Goal: Check status

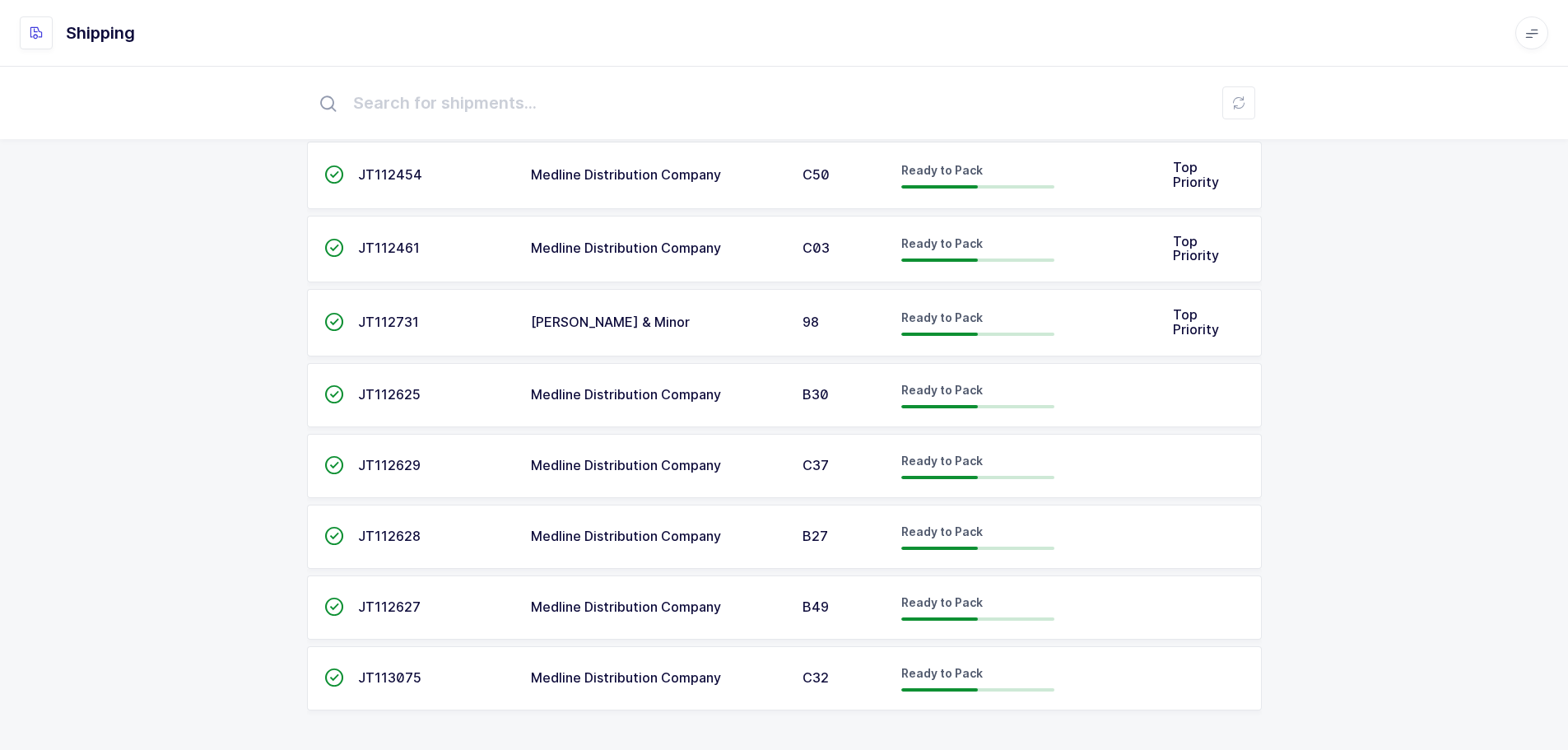
scroll to position [1006, 0]
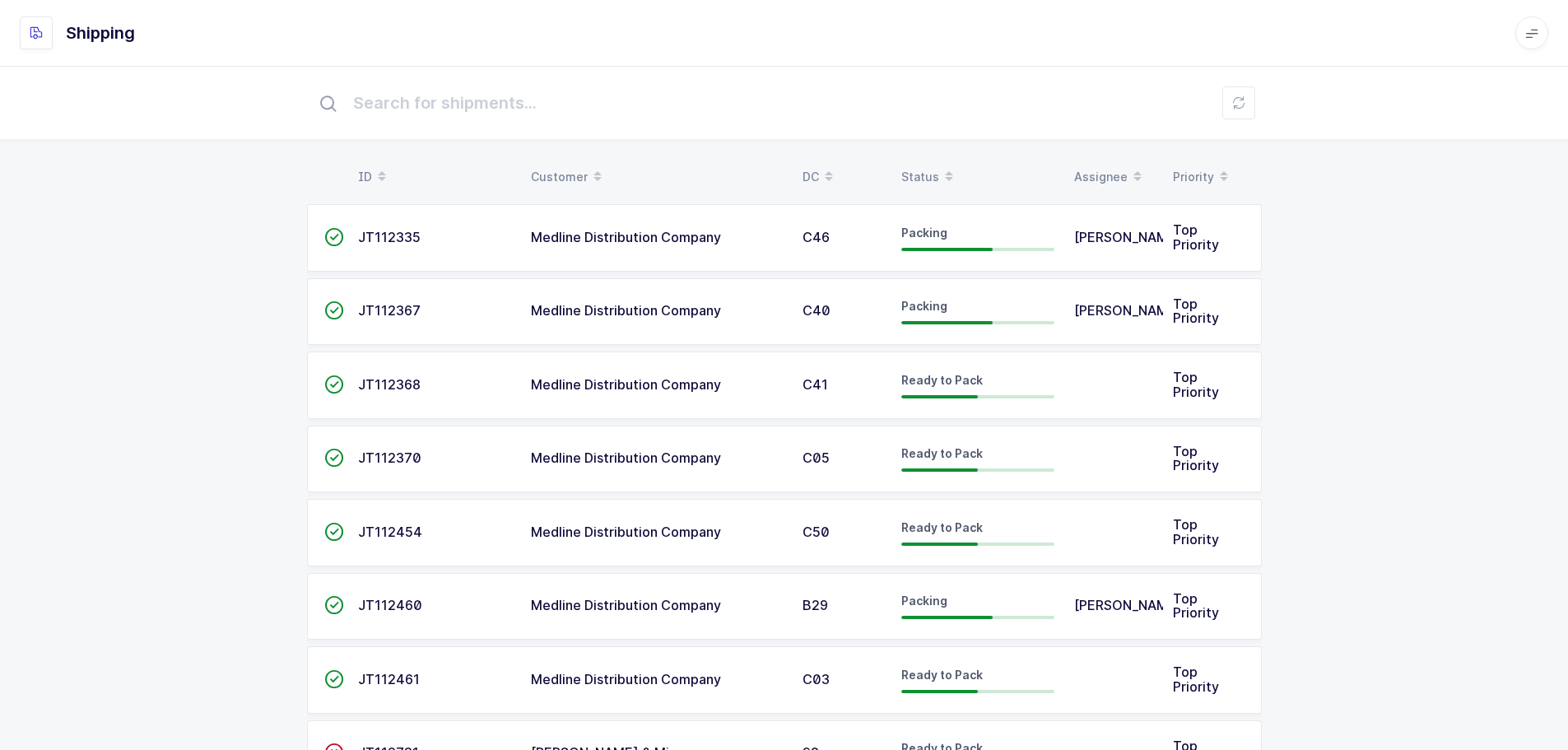
click at [944, 175] on span at bounding box center [949, 177] width 20 height 28
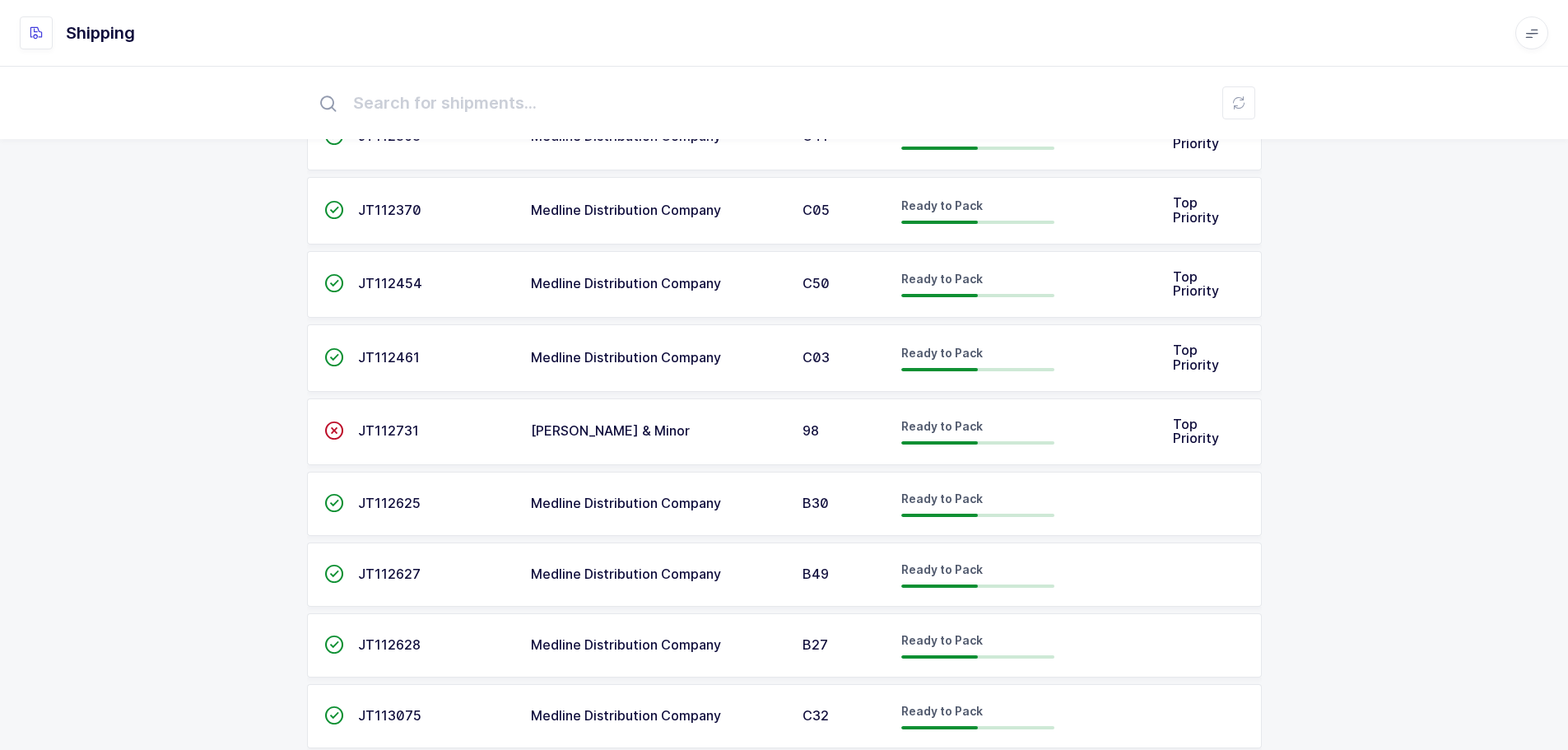
scroll to position [788, 0]
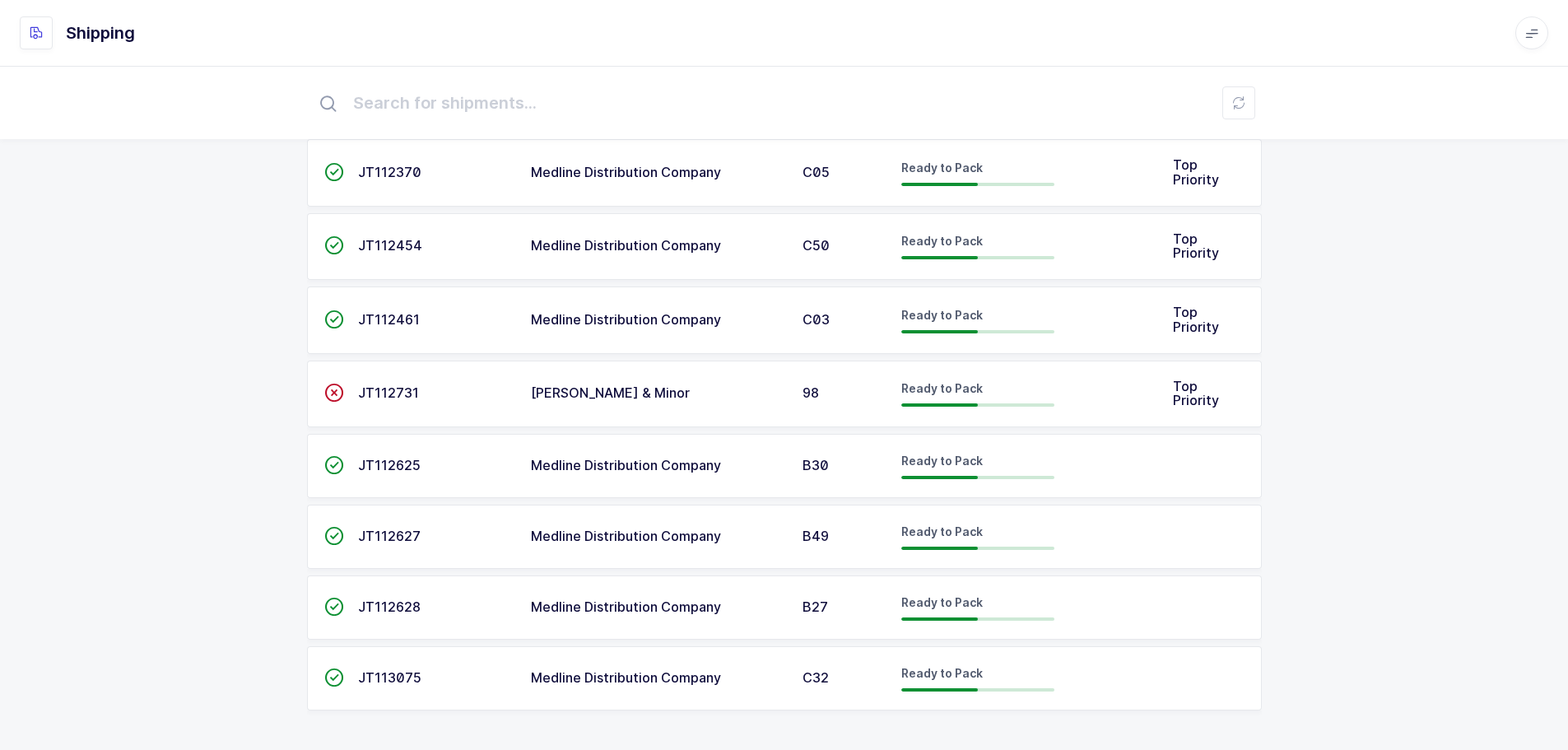
click at [972, 405] on div at bounding box center [939, 405] width 77 height 3
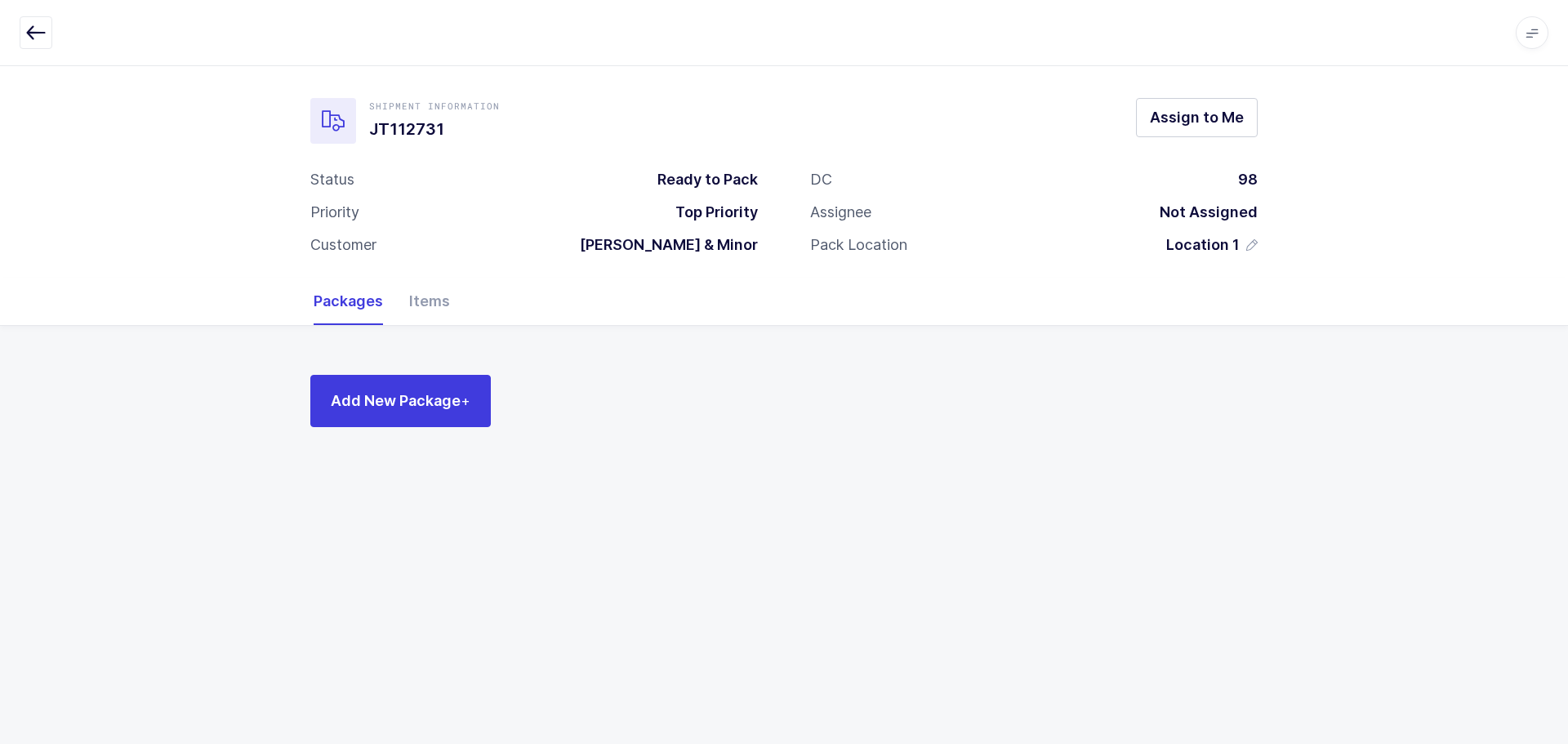
click at [414, 306] on div "Items" at bounding box center [423, 301] width 54 height 47
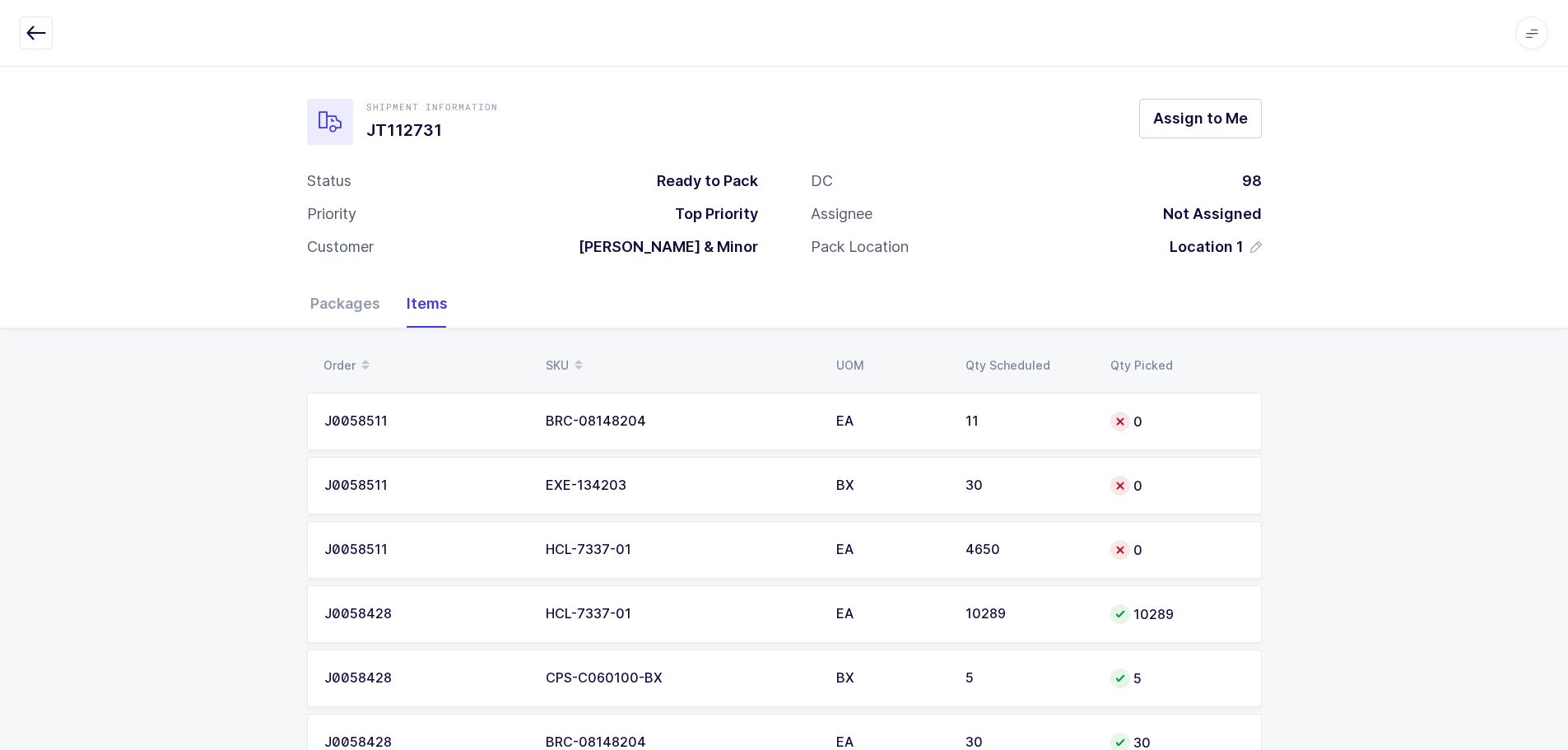
click at [36, 32] on icon "button" at bounding box center [36, 32] width 20 height 20
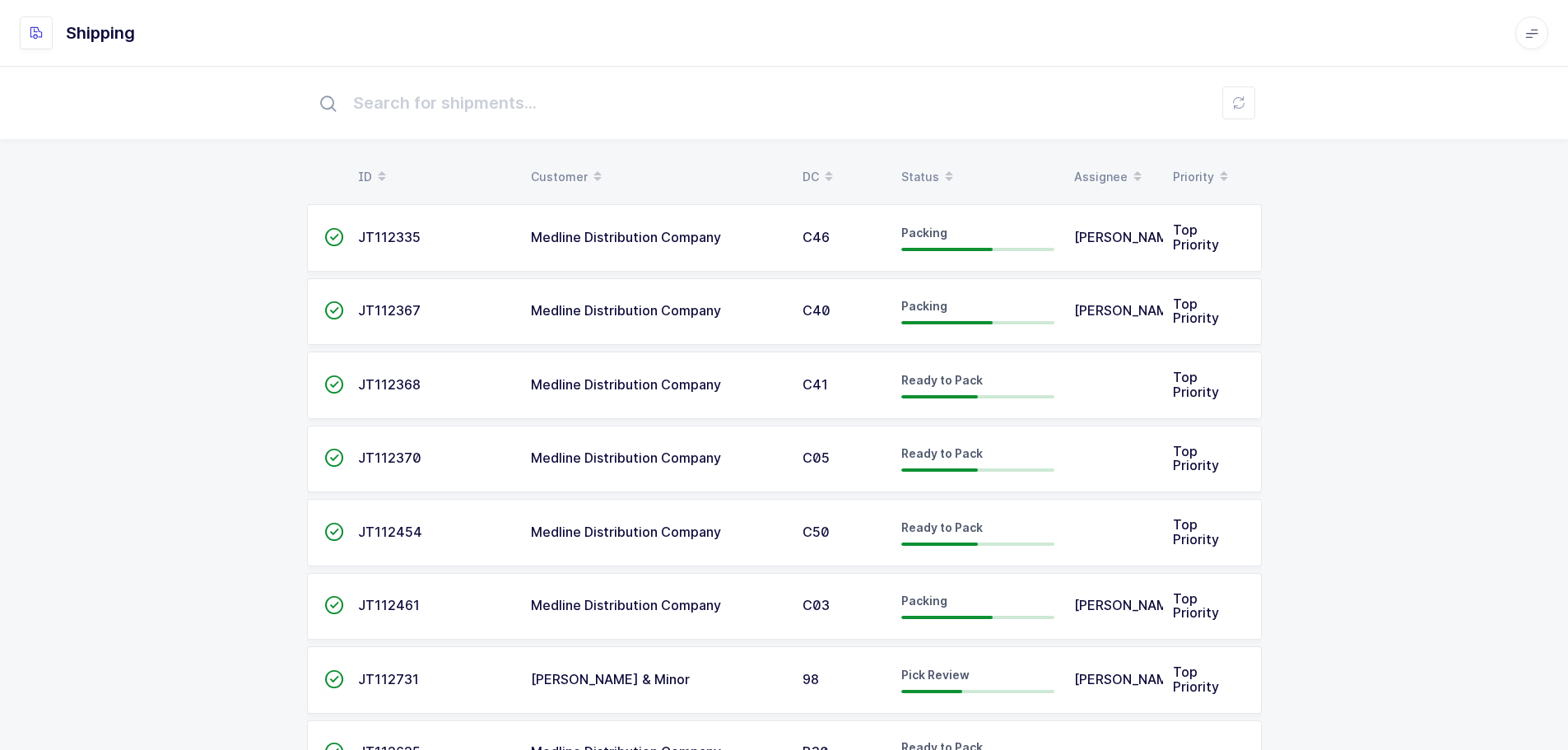
click at [905, 168] on div "Status" at bounding box center [977, 177] width 153 height 28
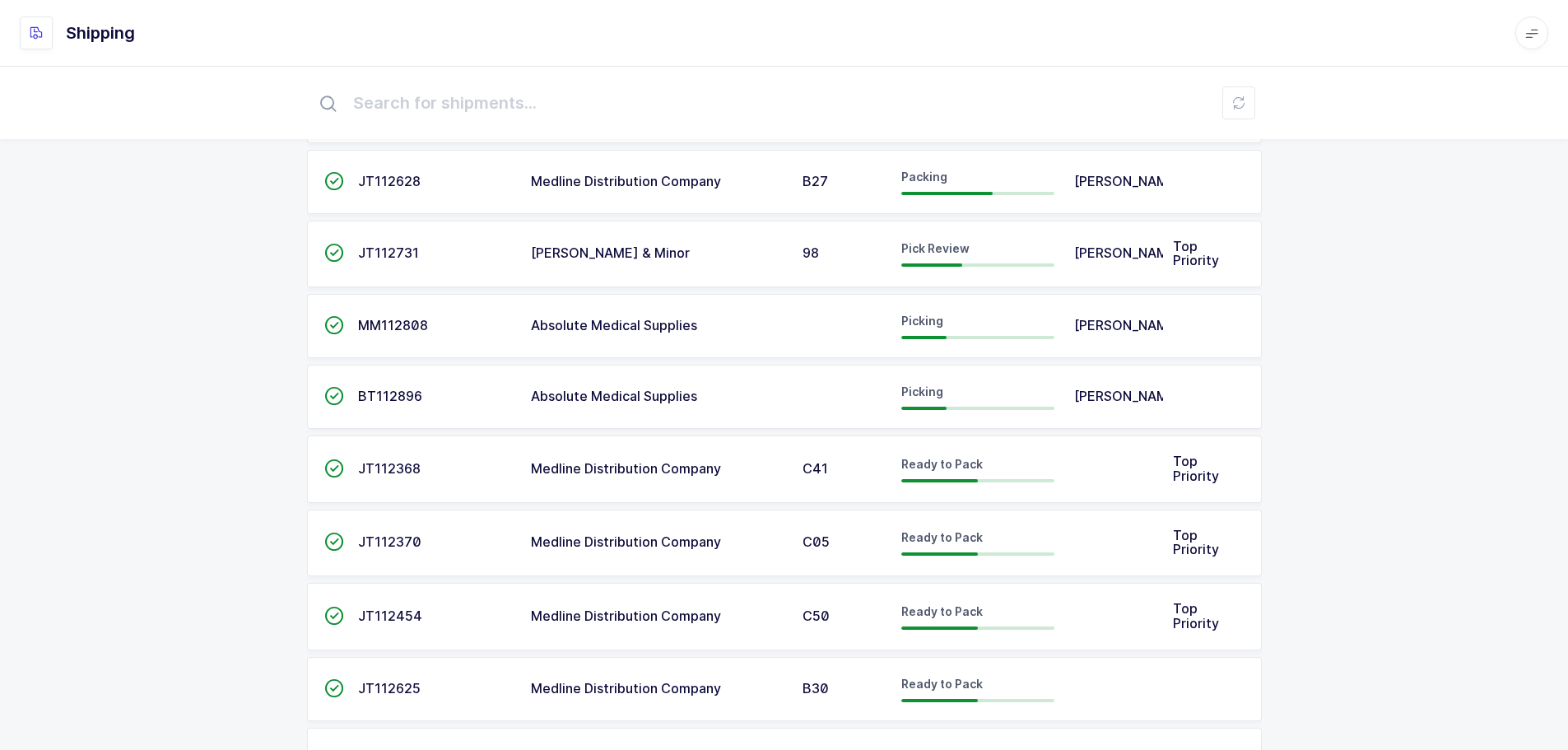
scroll to position [247, 0]
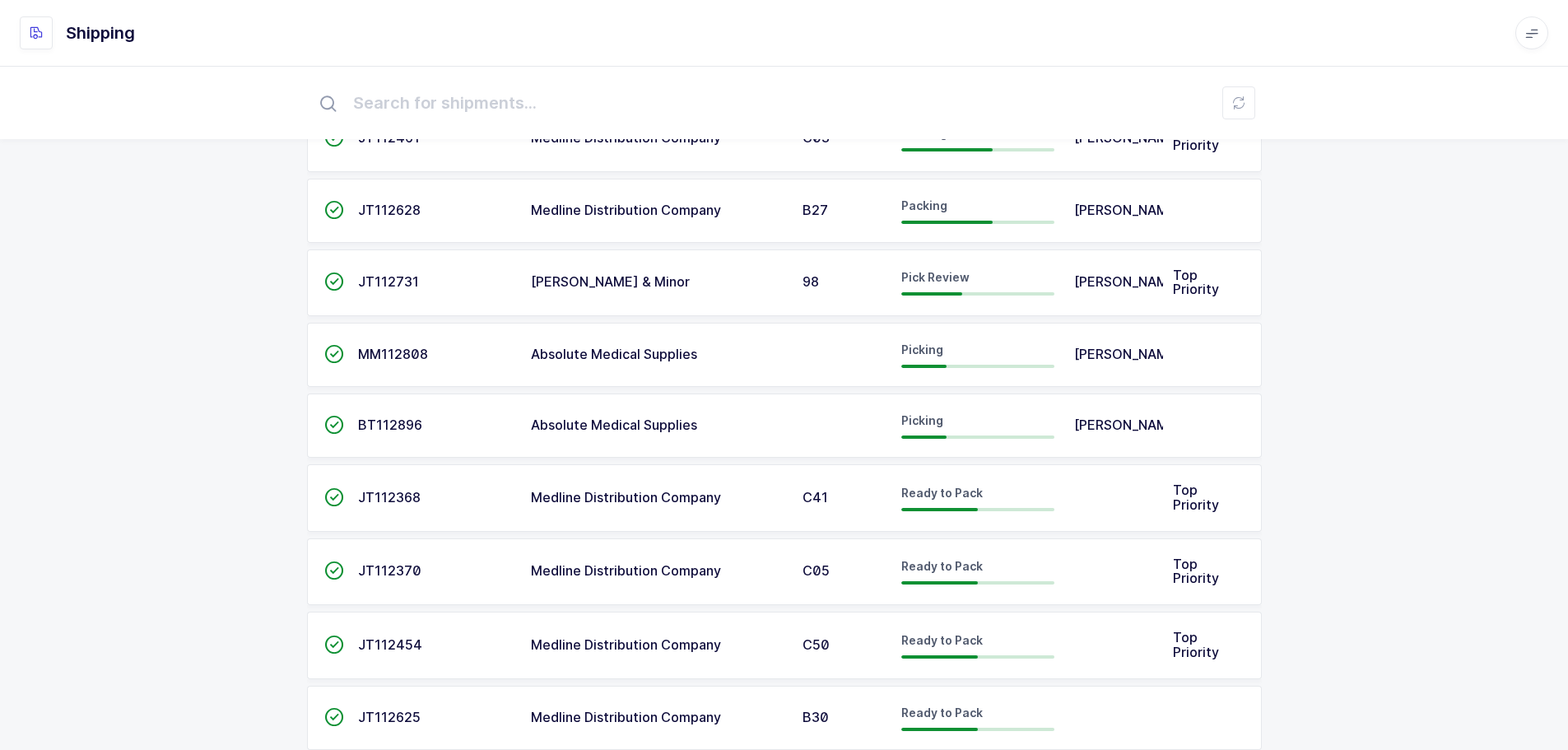
click at [922, 290] on div "Pick Review" at bounding box center [977, 282] width 153 height 26
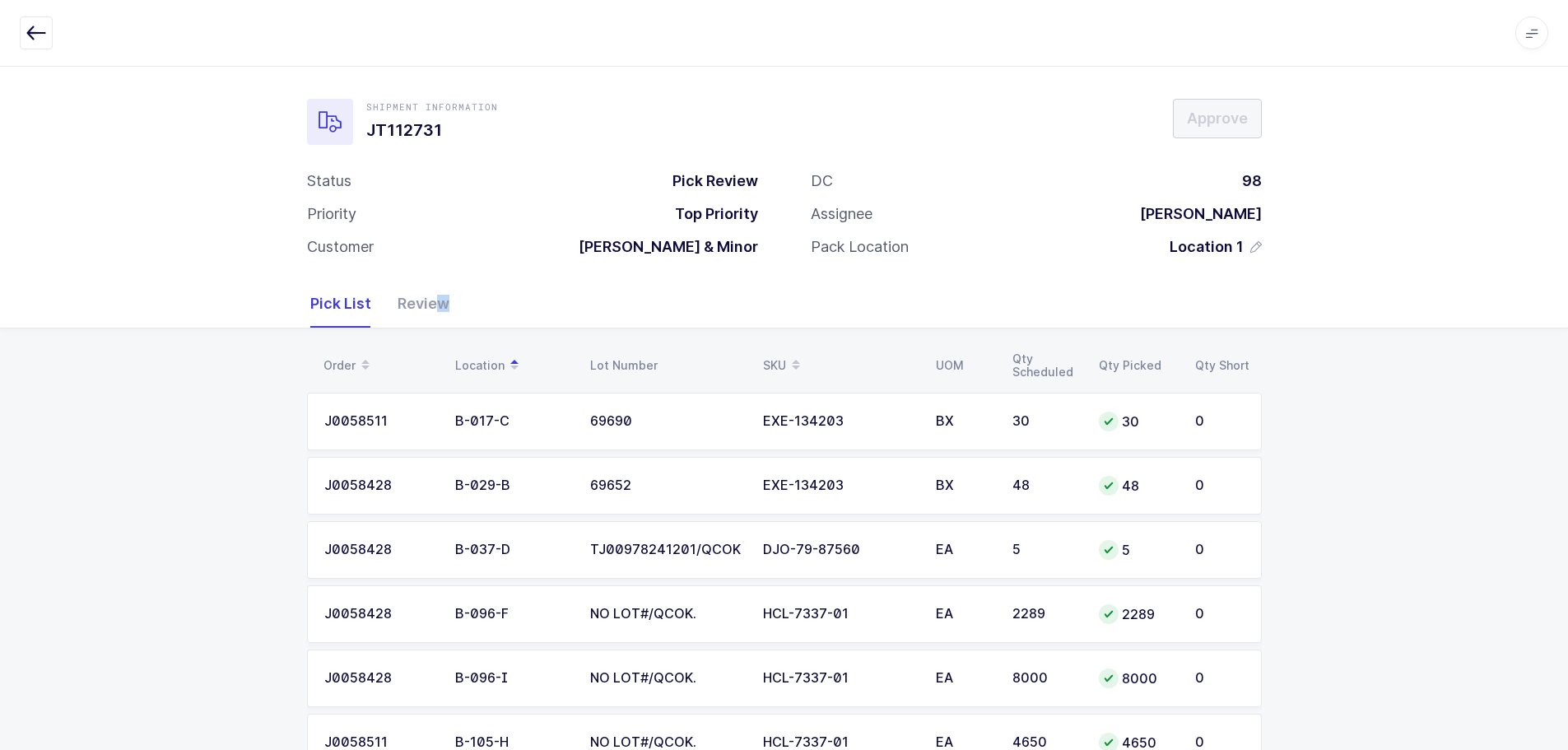
drag, startPoint x: 439, startPoint y: 327, endPoint x: 436, endPoint y: 318, distance: 9.5
click at [434, 326] on div "Pick List Review Order Location Lot Number SKU UOM Qty Scheduled Qty Picked Qty…" at bounding box center [784, 642] width 1568 height 724
click at [434, 307] on div "Review" at bounding box center [416, 304] width 65 height 48
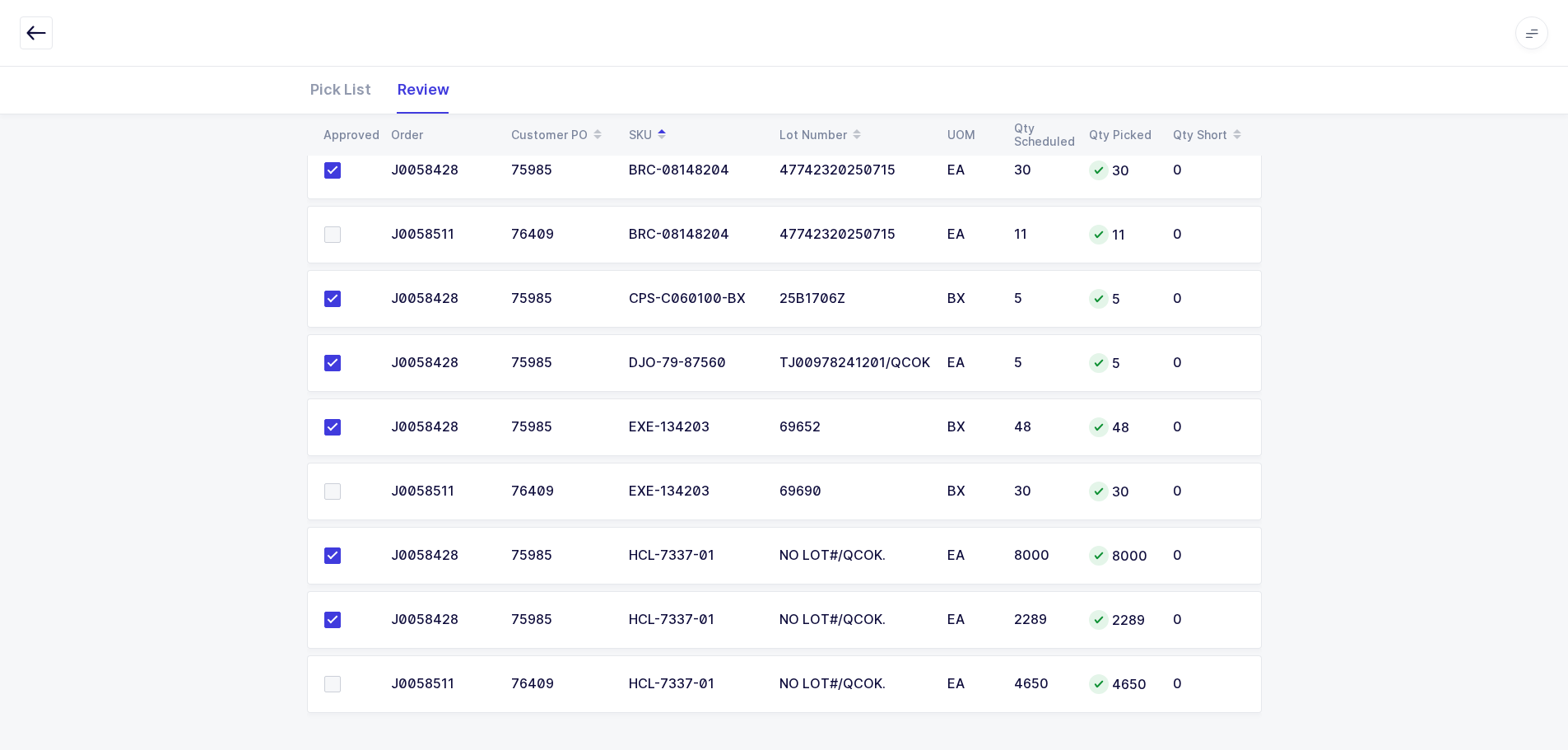
scroll to position [253, 0]
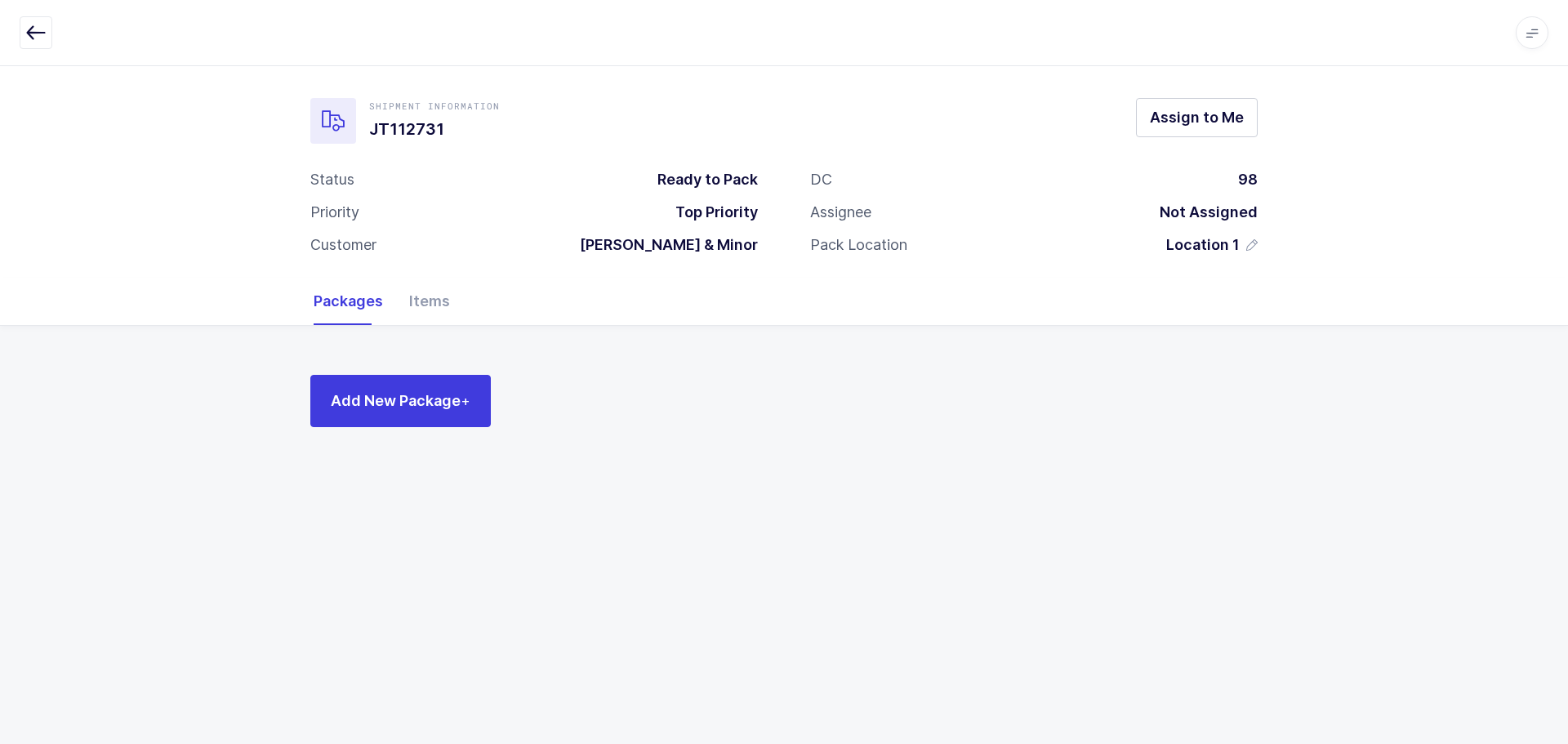
click at [47, 38] on button "button" at bounding box center [36, 32] width 33 height 33
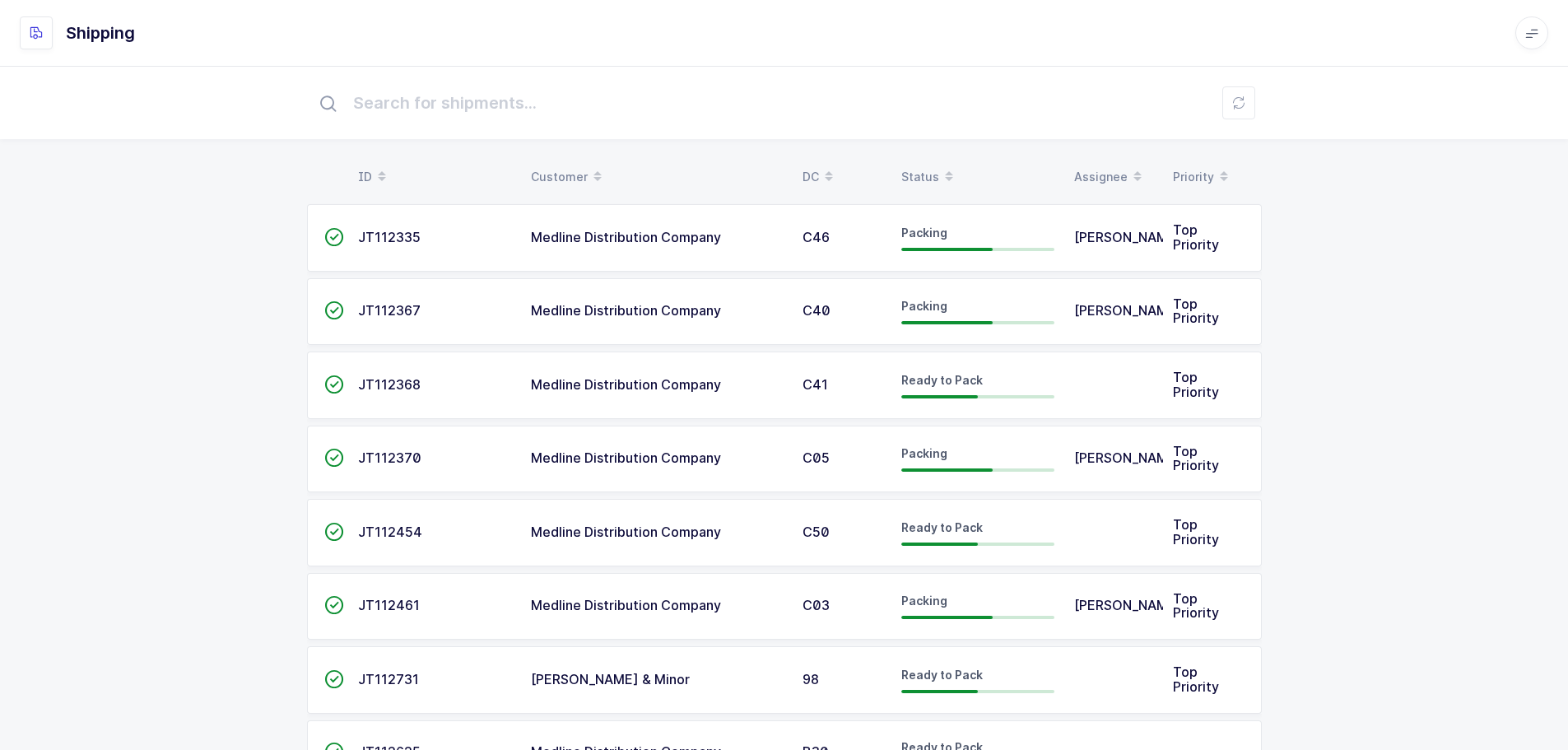
click at [909, 167] on div "Status" at bounding box center [977, 177] width 153 height 28
click at [944, 172] on icon at bounding box center [949, 172] width 9 height 9
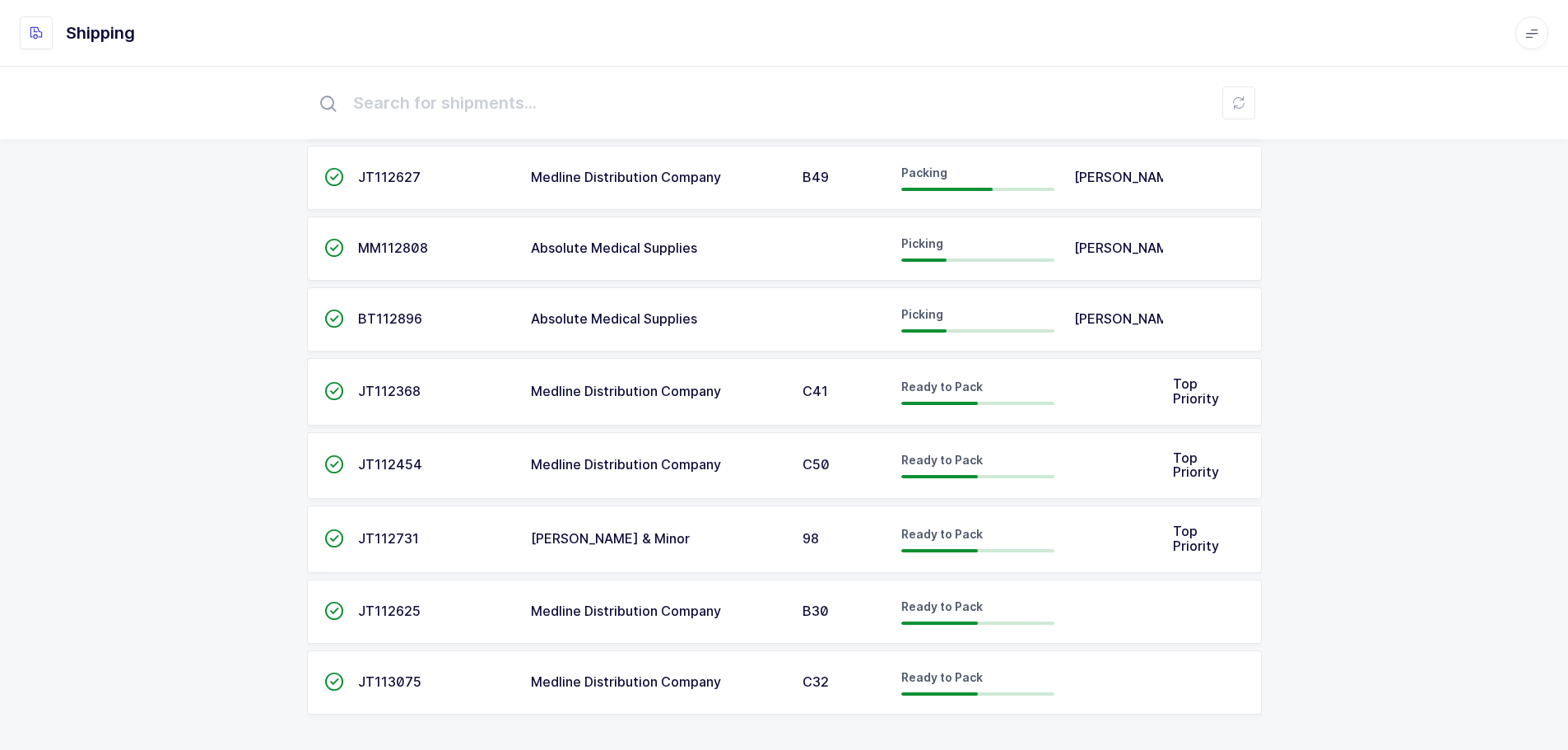
scroll to position [360, 0]
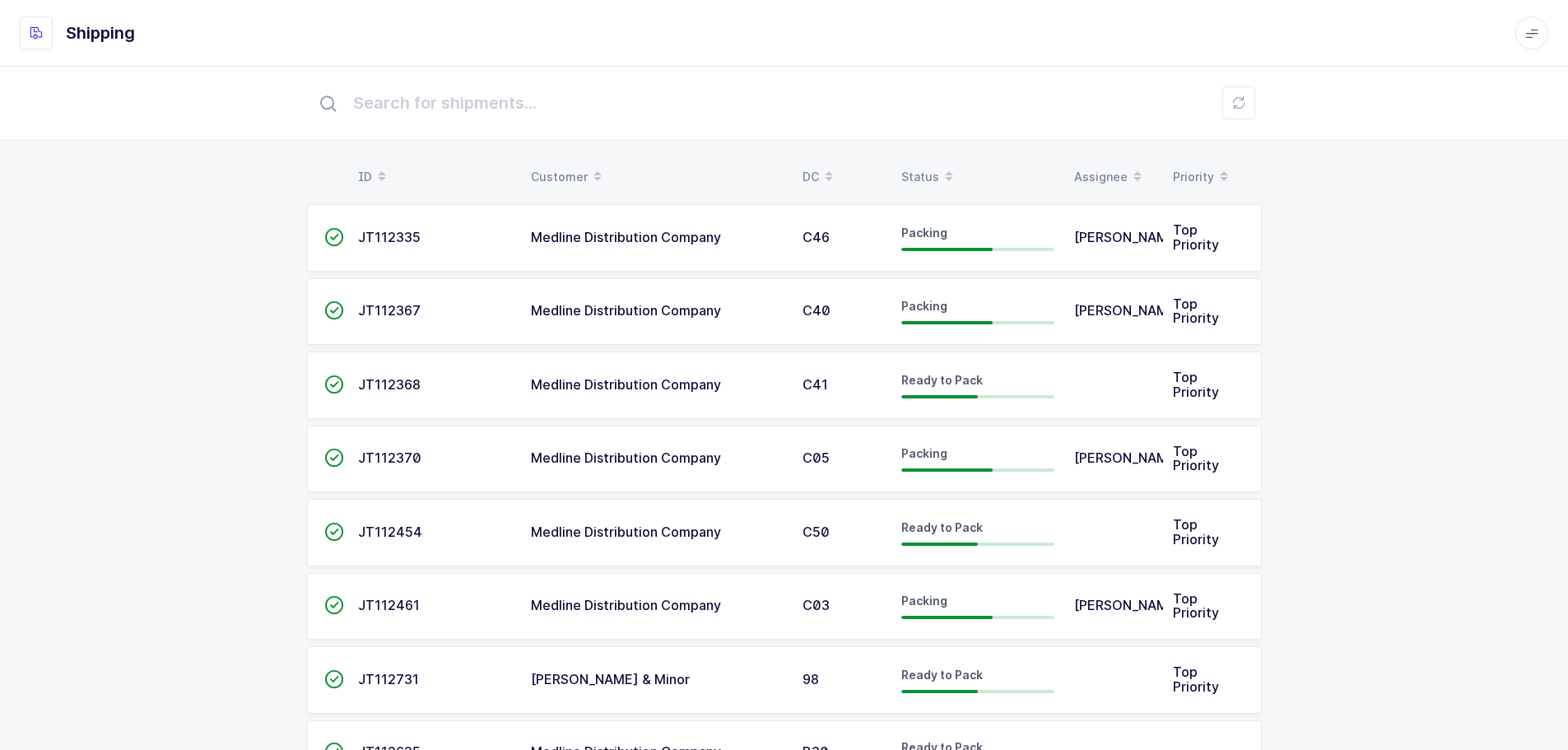
click at [926, 167] on div "Status" at bounding box center [977, 177] width 153 height 28
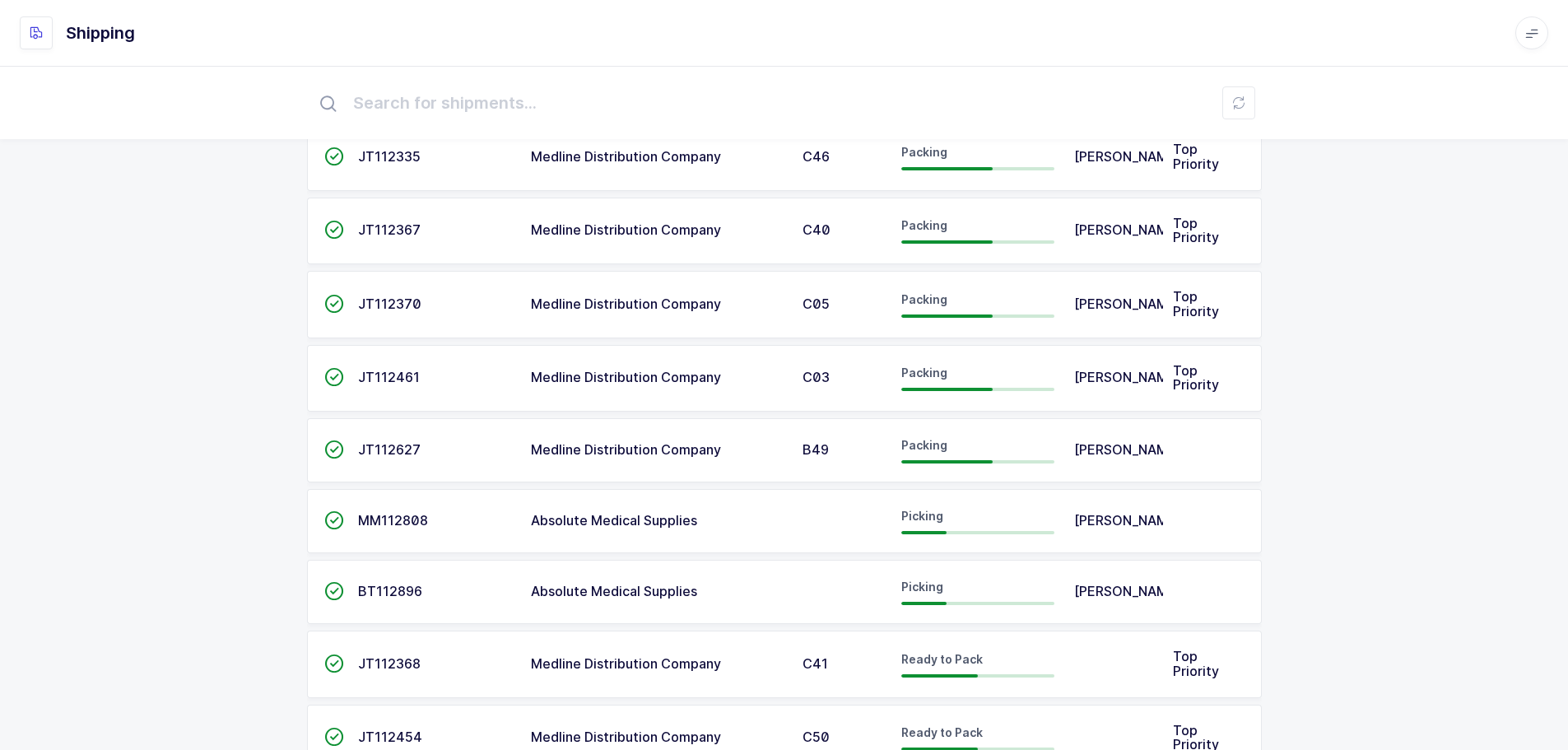
scroll to position [360, 0]
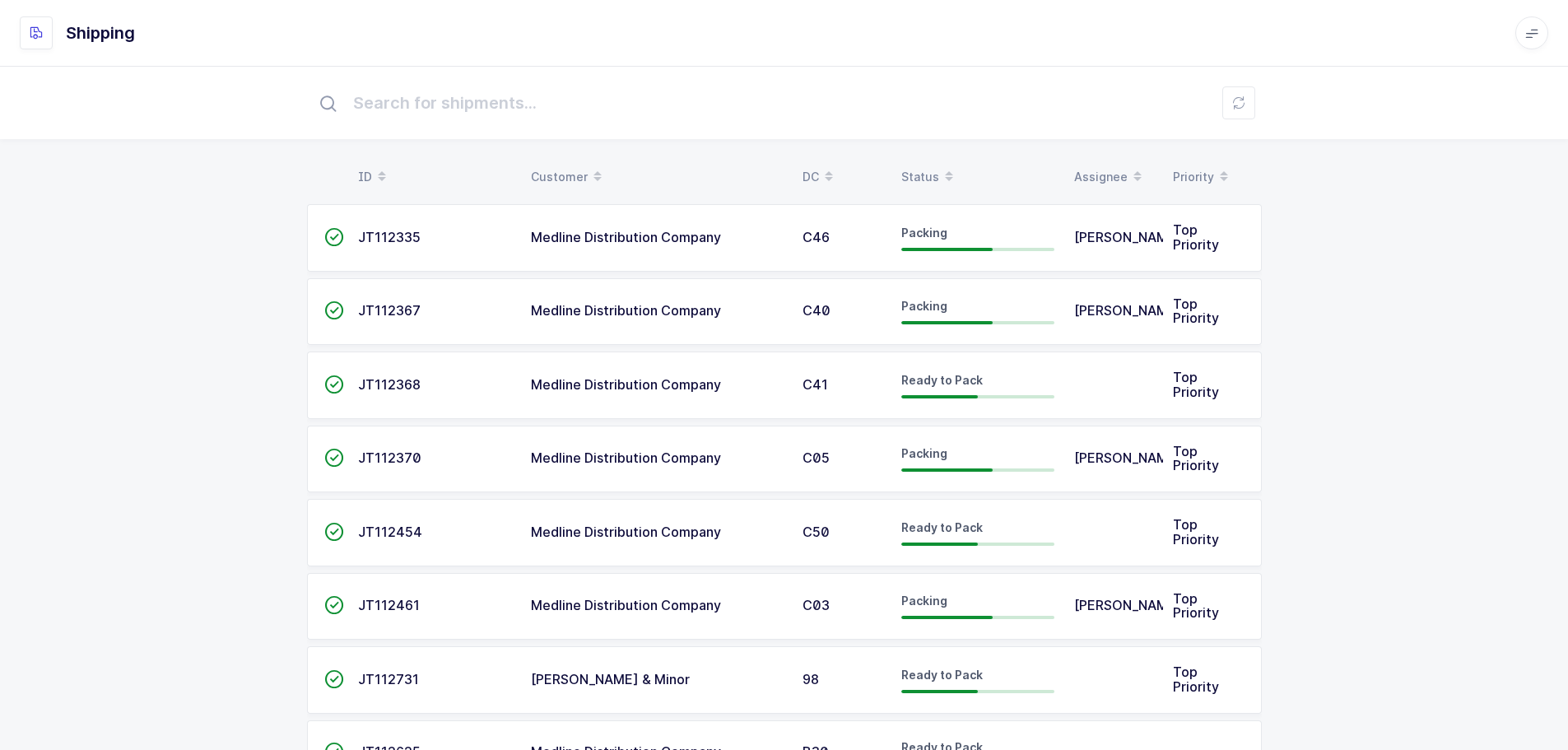
click at [922, 167] on div "Status" at bounding box center [977, 177] width 153 height 28
click at [922, 168] on div "Status" at bounding box center [977, 177] width 153 height 28
click at [928, 172] on div "Status" at bounding box center [977, 177] width 153 height 28
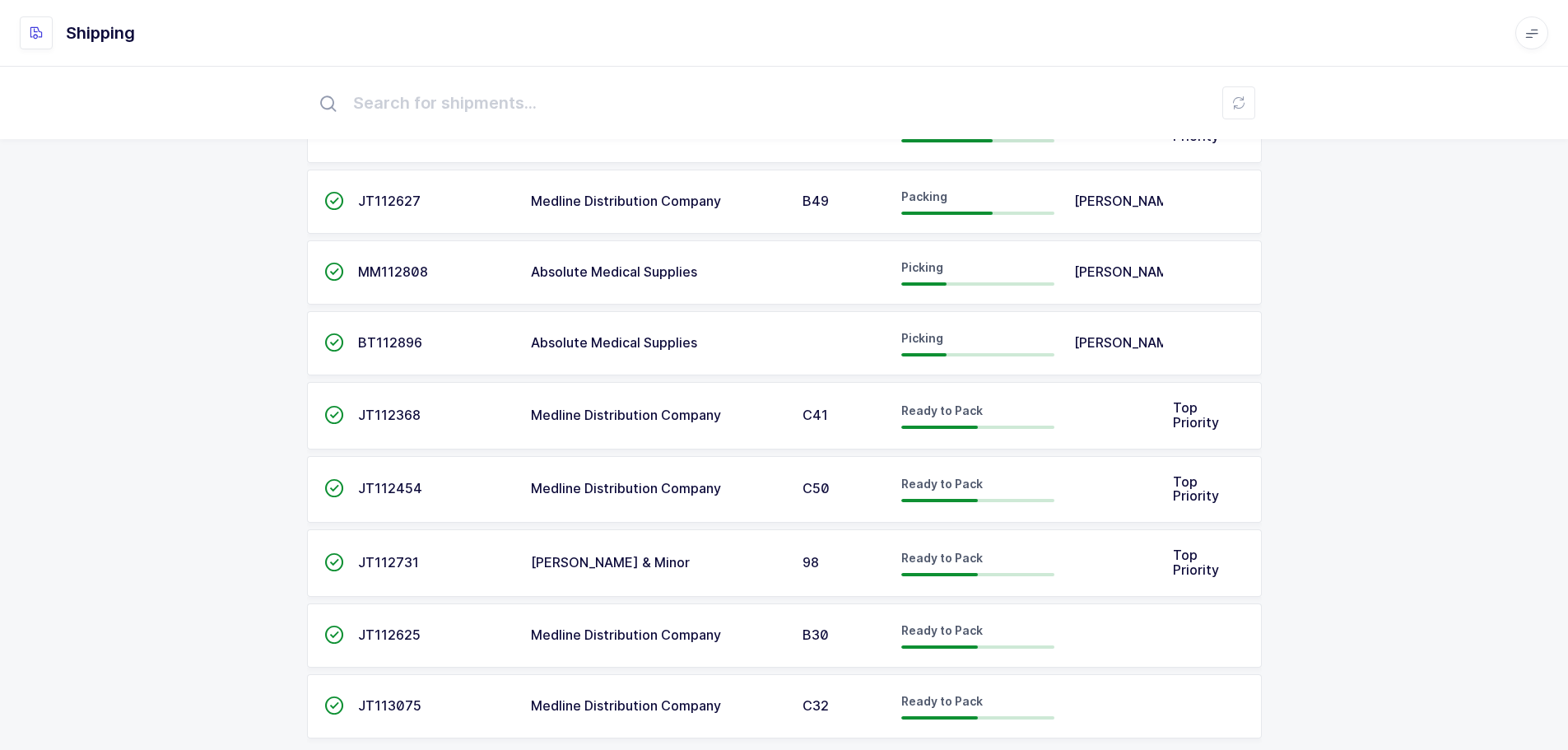
scroll to position [360, 0]
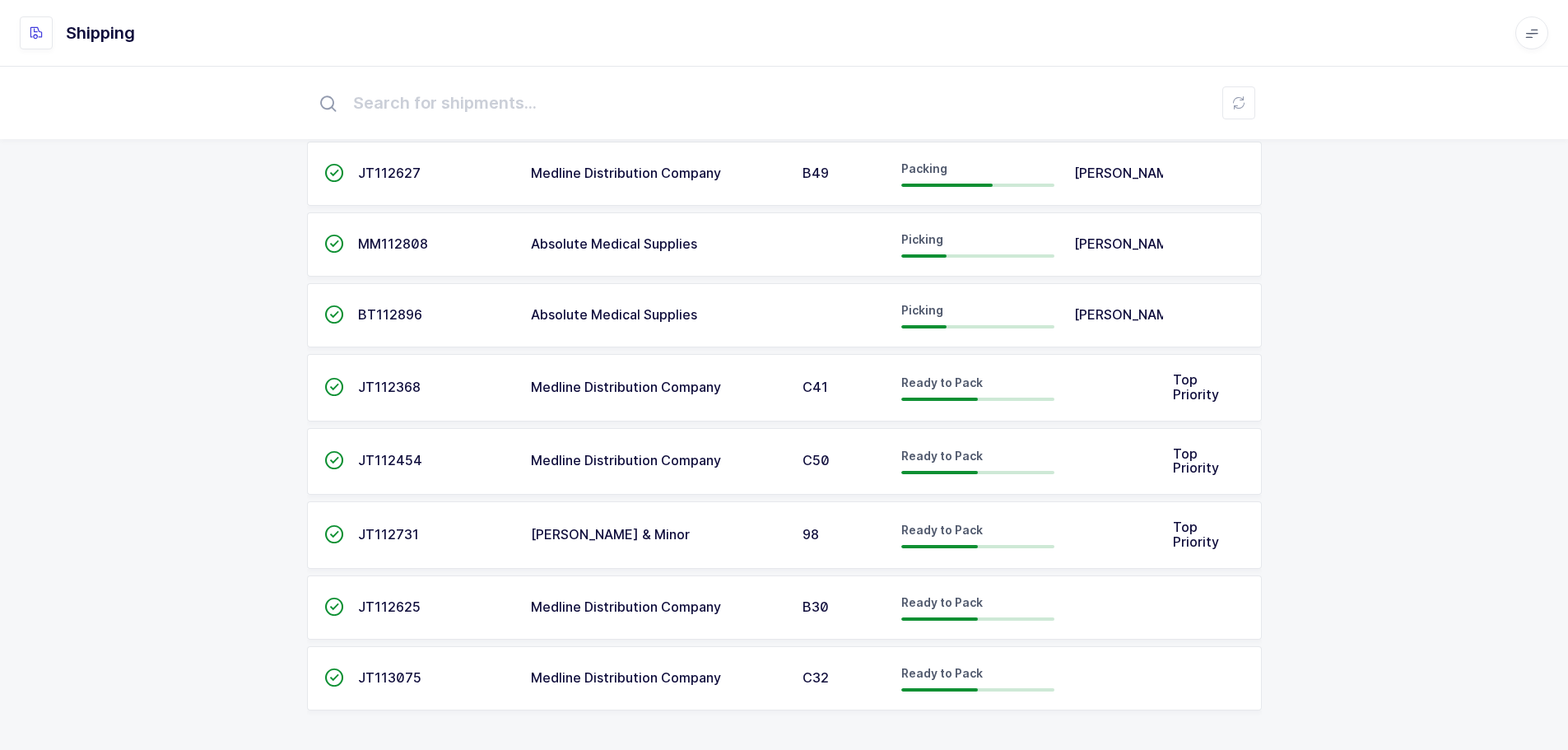
click at [404, 313] on span "BT112896" at bounding box center [390, 314] width 64 height 16
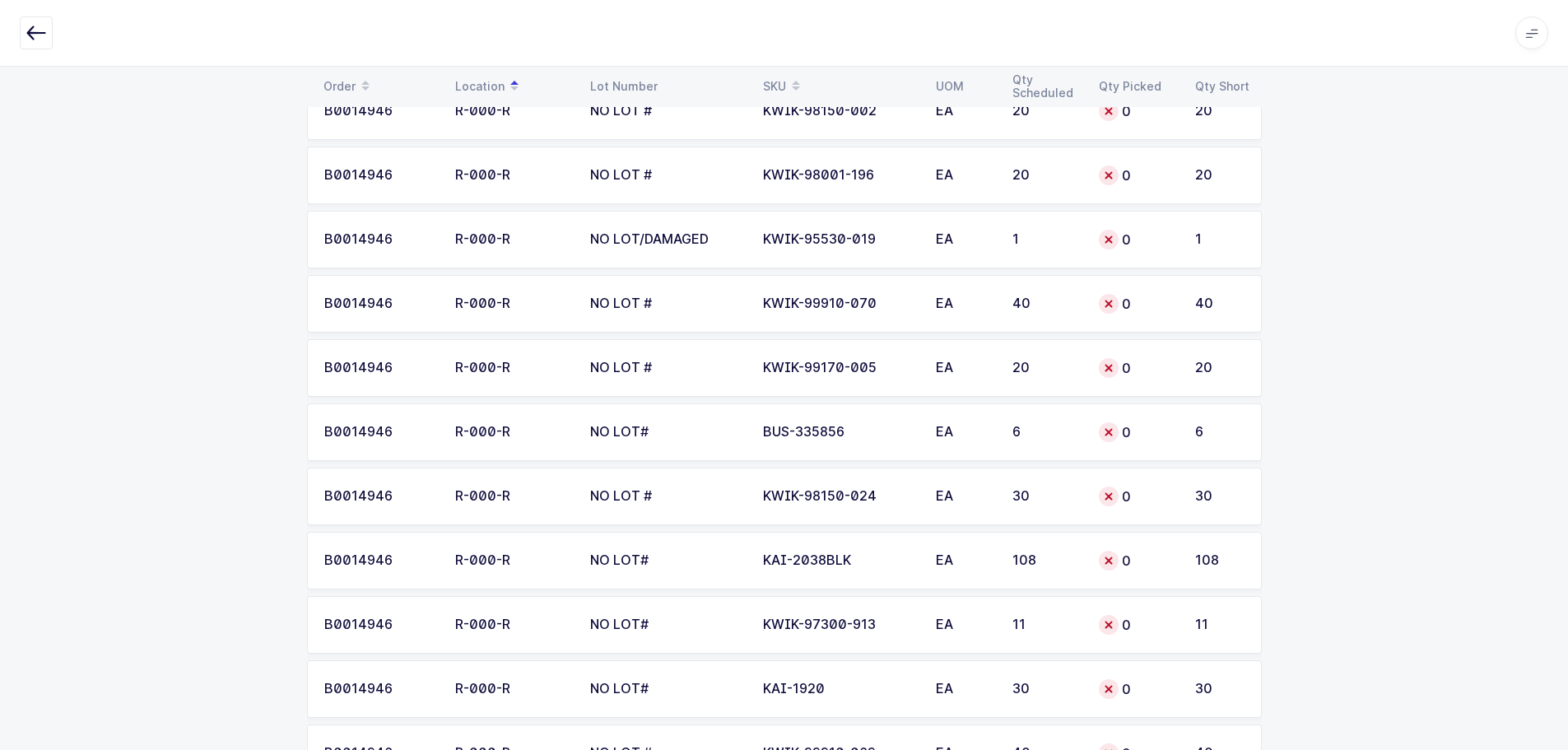
scroll to position [2131, 0]
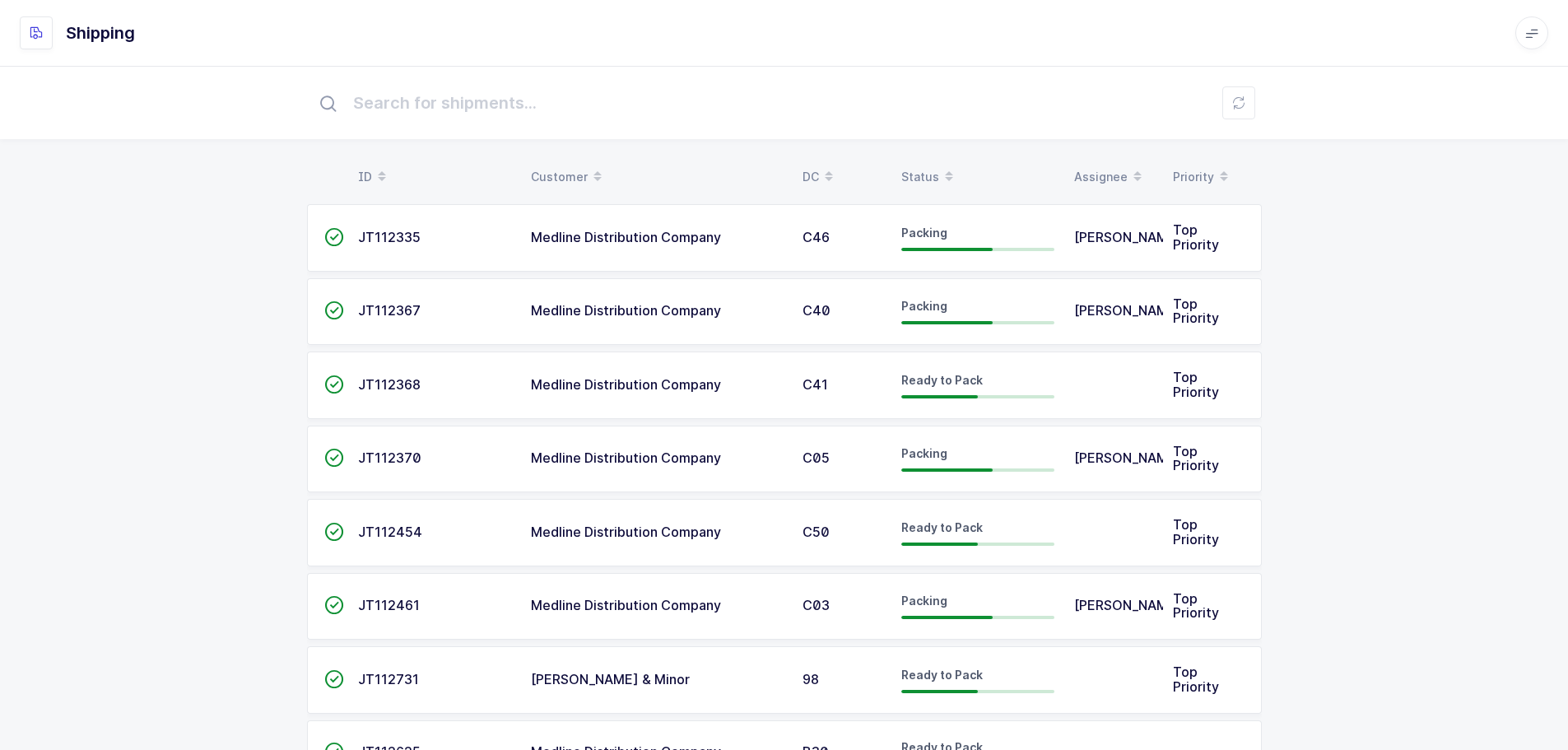
click at [931, 174] on div "Status" at bounding box center [977, 177] width 153 height 28
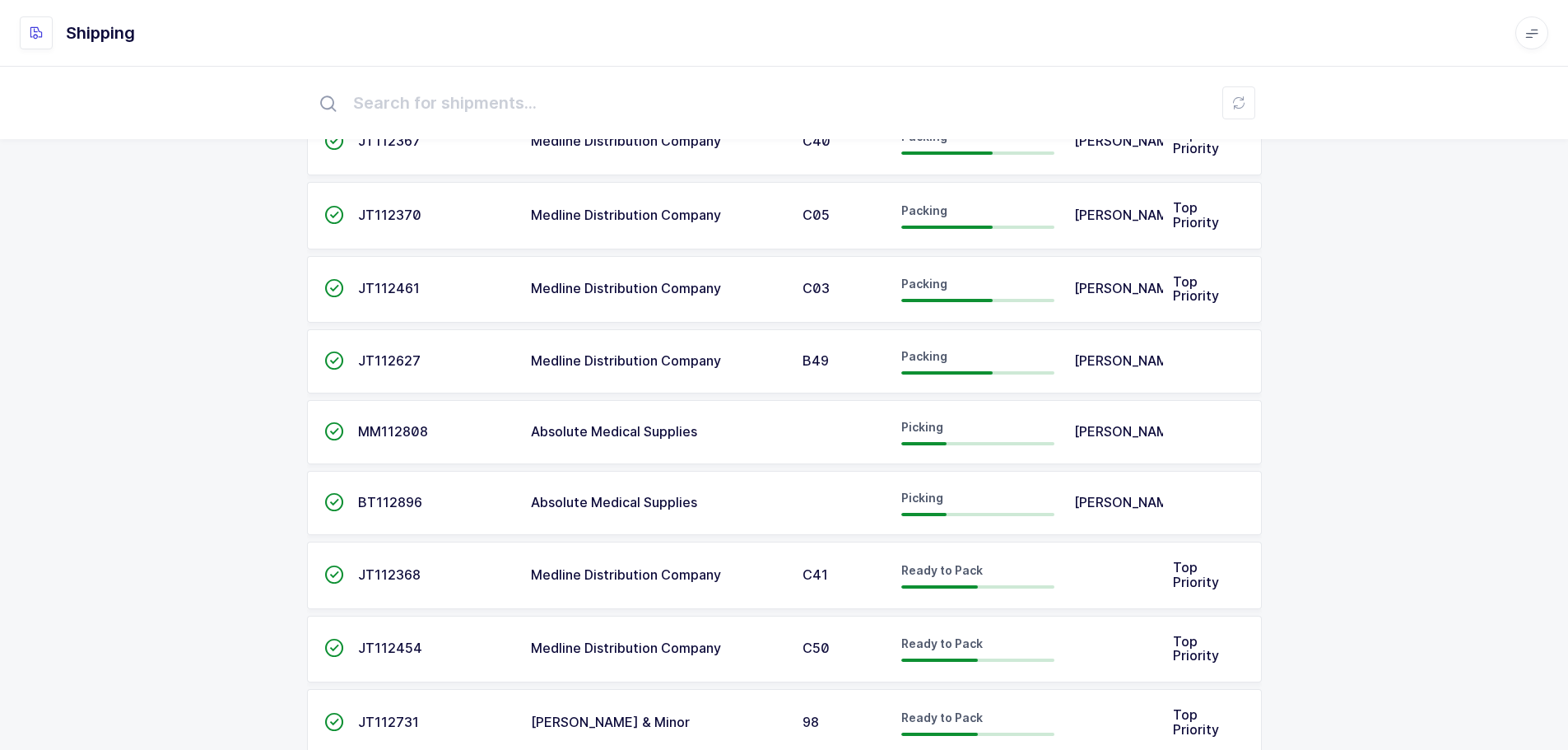
scroll to position [247, 0]
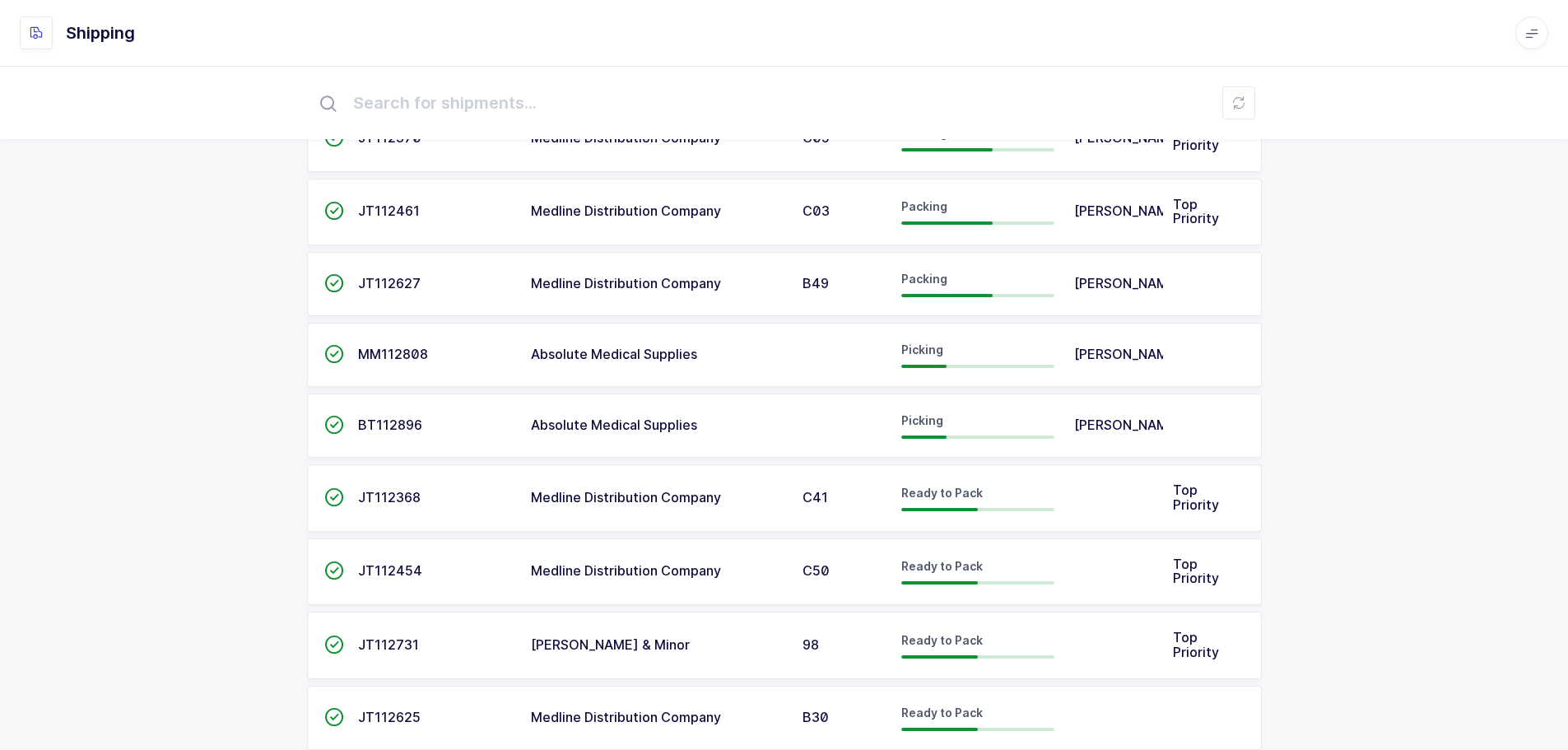
click at [647, 347] on span "Absolute Medical Supplies" at bounding box center [613, 353] width 166 height 16
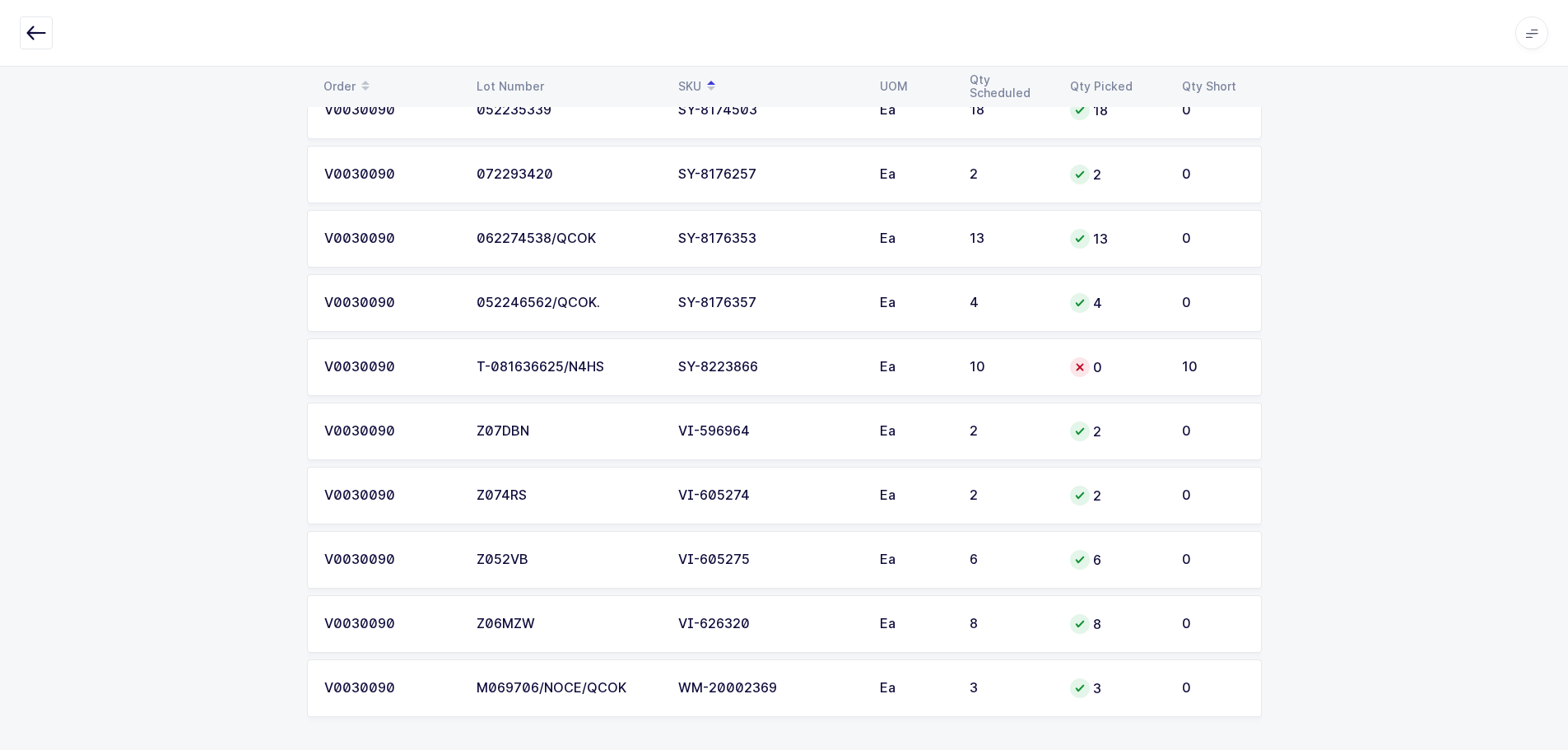
scroll to position [5790, 0]
